Goal: Task Accomplishment & Management: Manage account settings

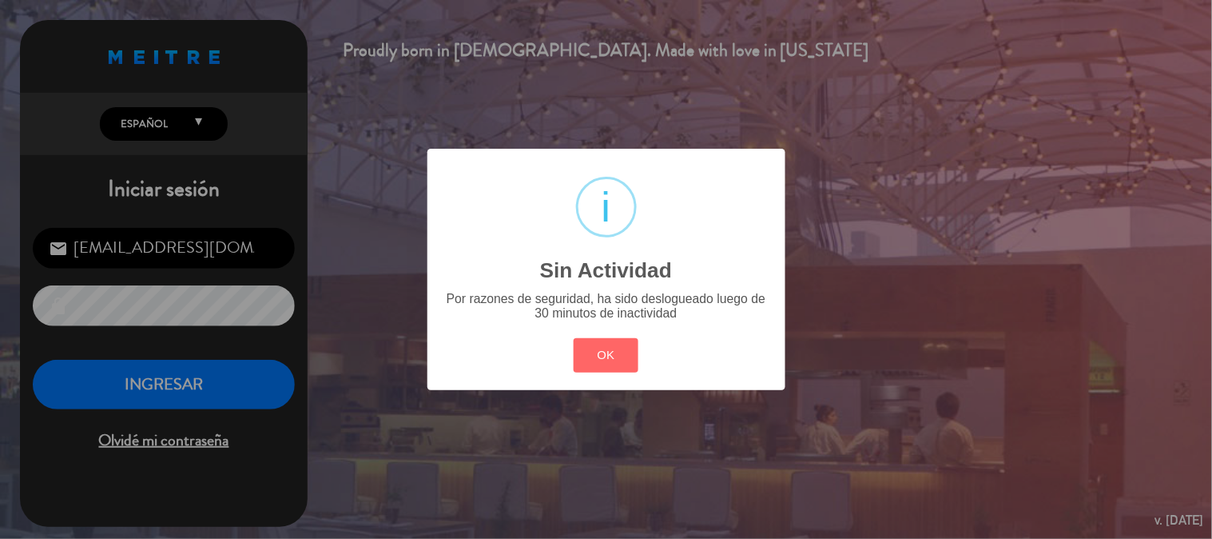
click at [600, 362] on button "OK" at bounding box center [606, 355] width 65 height 34
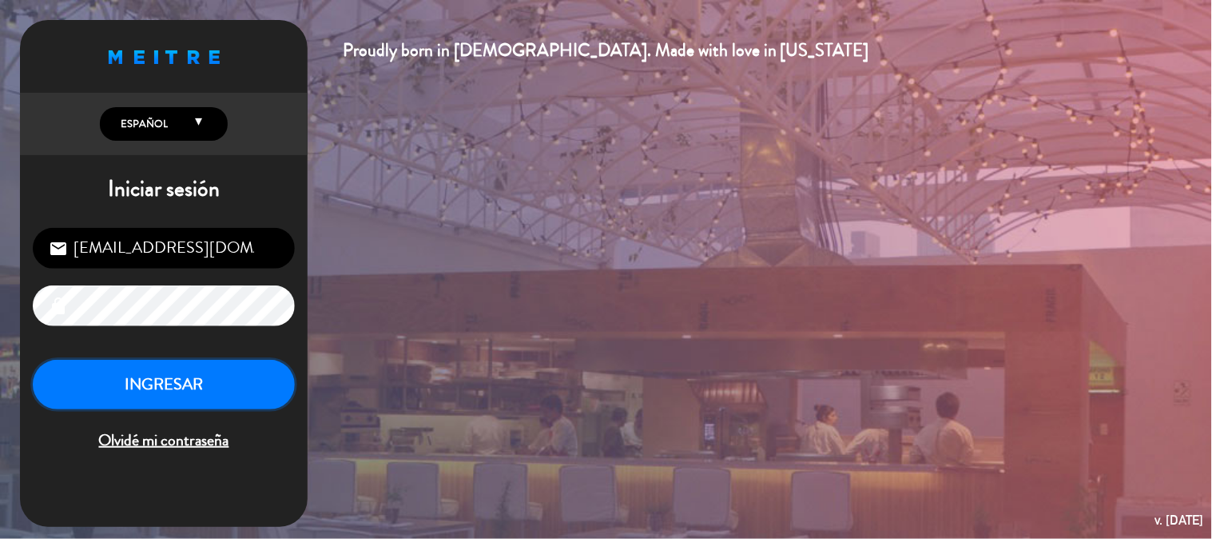
click at [176, 379] on button "INGRESAR" at bounding box center [164, 385] width 262 height 50
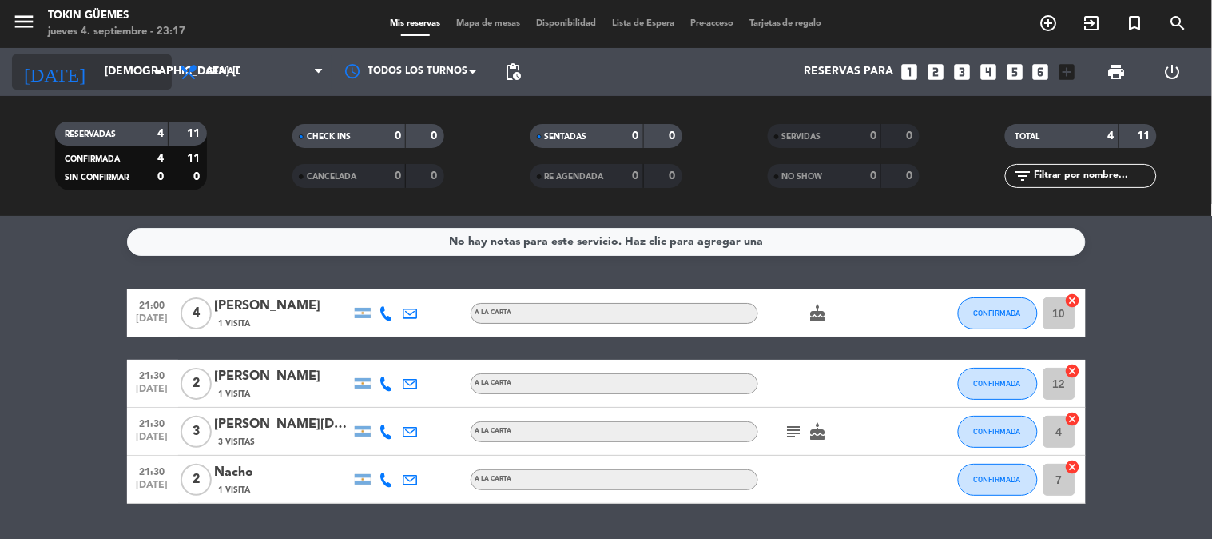
click at [126, 76] on input "[DEMOGRAPHIC_DATA] [DATE]" at bounding box center [173, 72] width 152 height 29
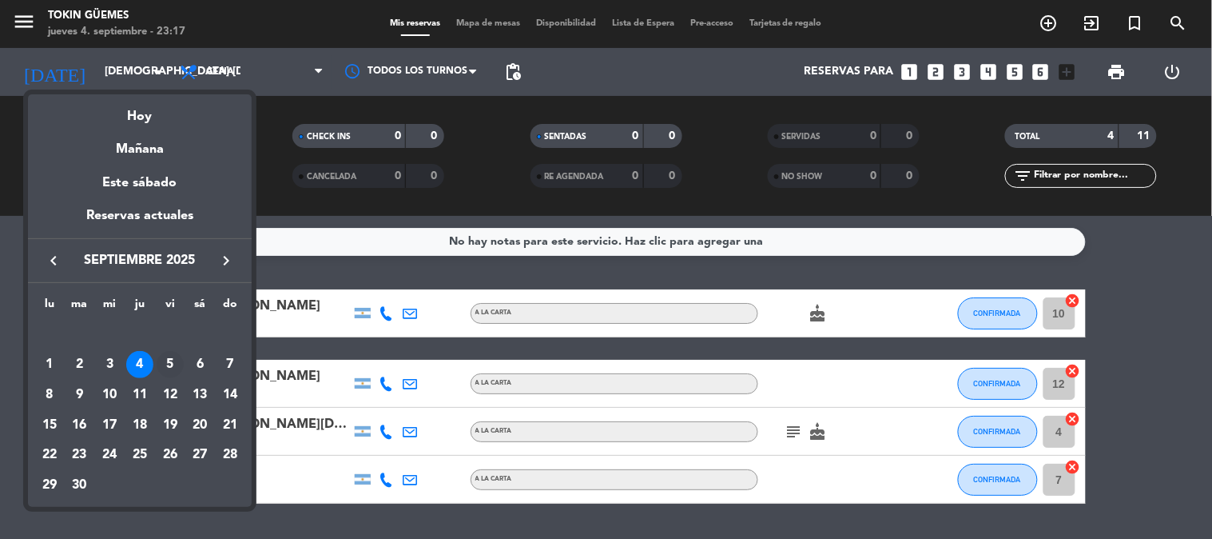
click at [169, 356] on div "5" at bounding box center [170, 364] width 27 height 27
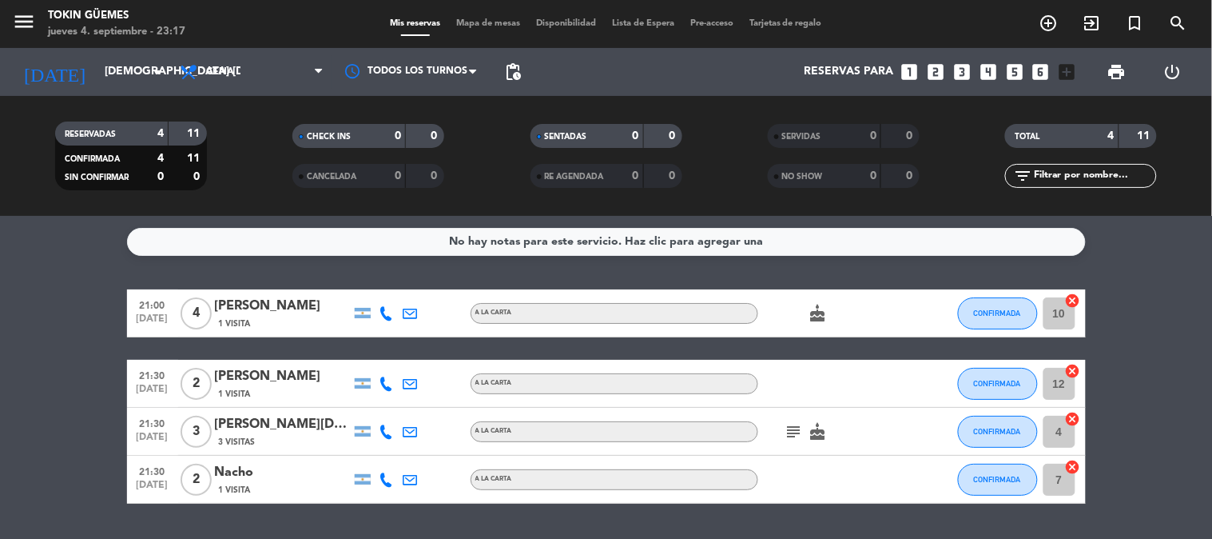
type input "vie. [DATE]"
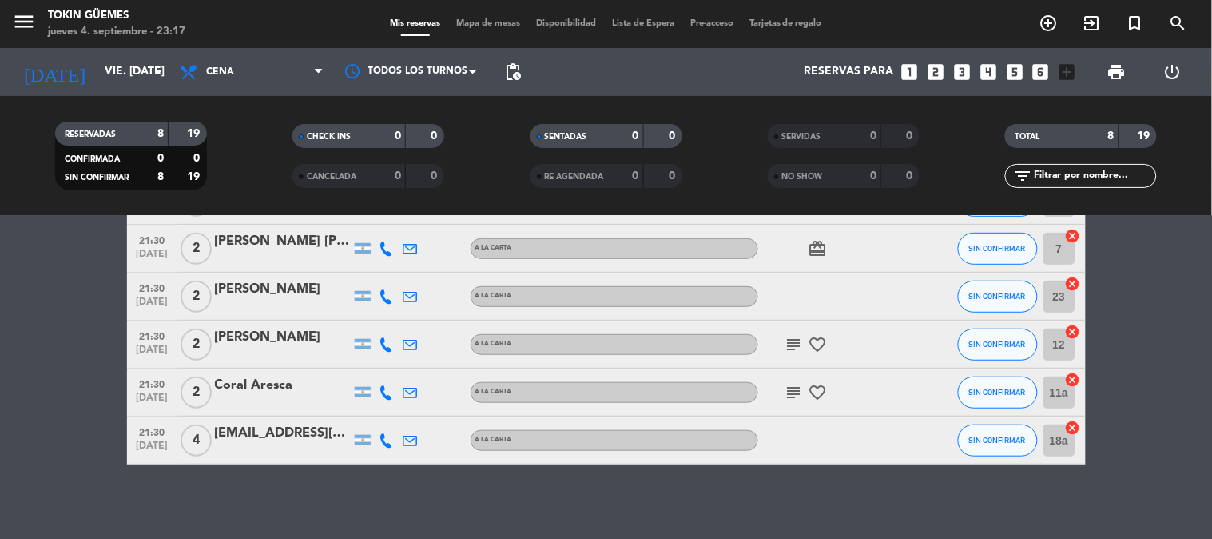
scroll to position [258, 0]
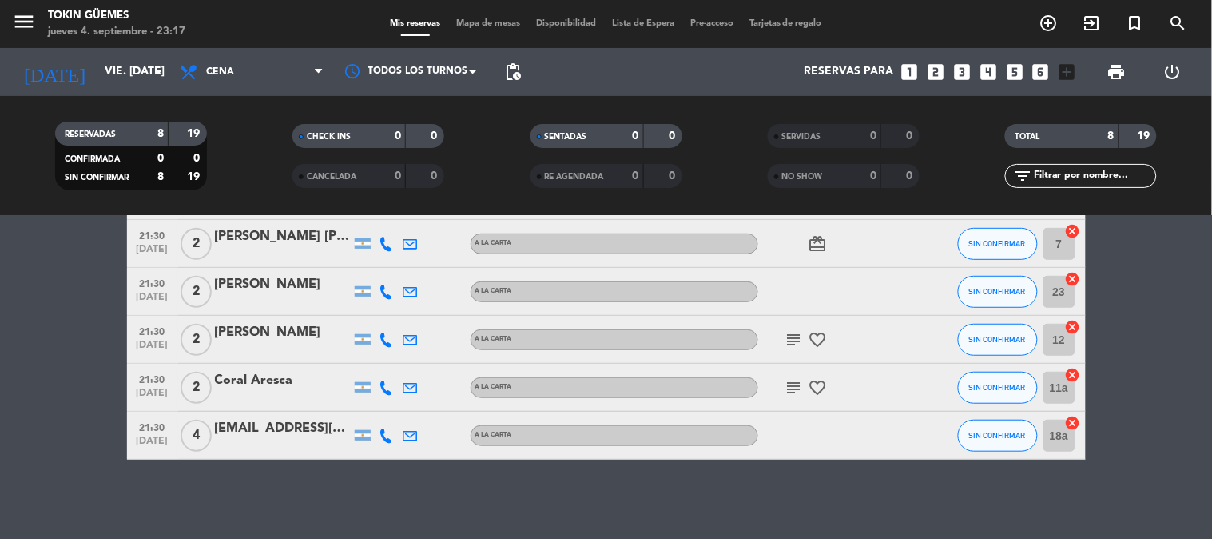
click at [794, 338] on icon "subject" at bounding box center [794, 339] width 19 height 19
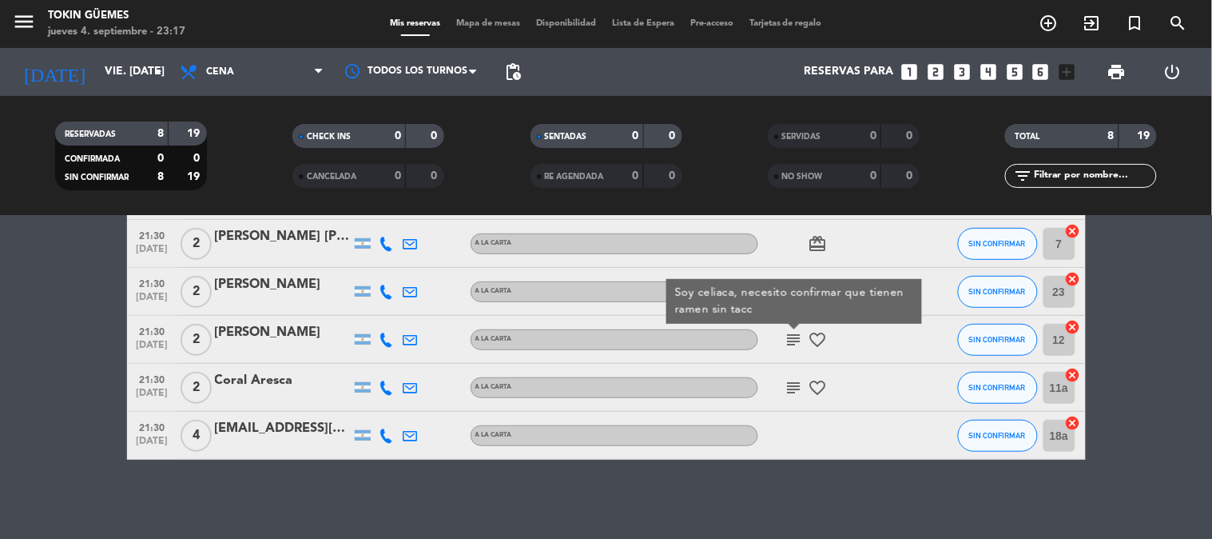
click at [281, 342] on div "[PERSON_NAME]" at bounding box center [283, 332] width 136 height 21
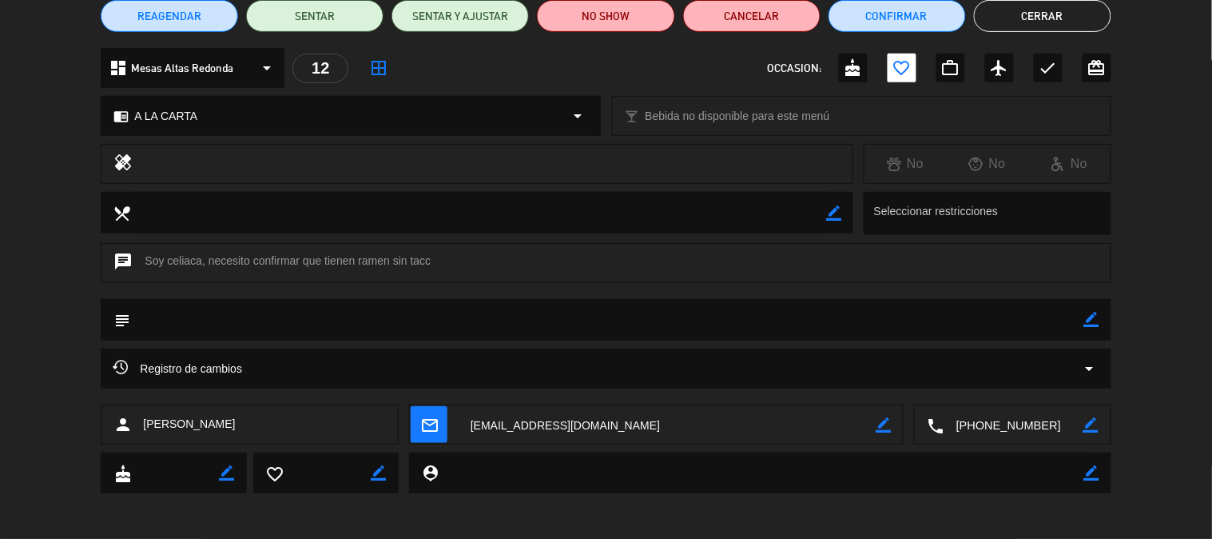
scroll to position [146, 0]
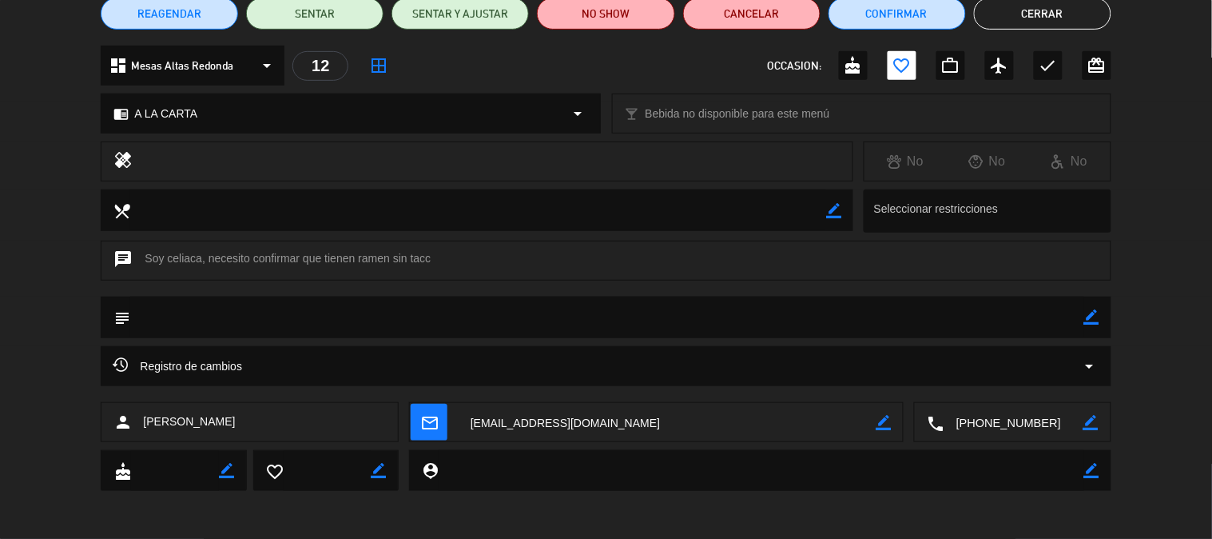
click at [1093, 317] on icon "border_color" at bounding box center [1092, 316] width 15 height 15
type textarea "Mesa alta Taliiii"
click at [1090, 313] on icon at bounding box center [1092, 316] width 15 height 15
click at [1021, 10] on button "Cerrar" at bounding box center [1042, 14] width 137 height 32
